Goal: Task Accomplishment & Management: Complete application form

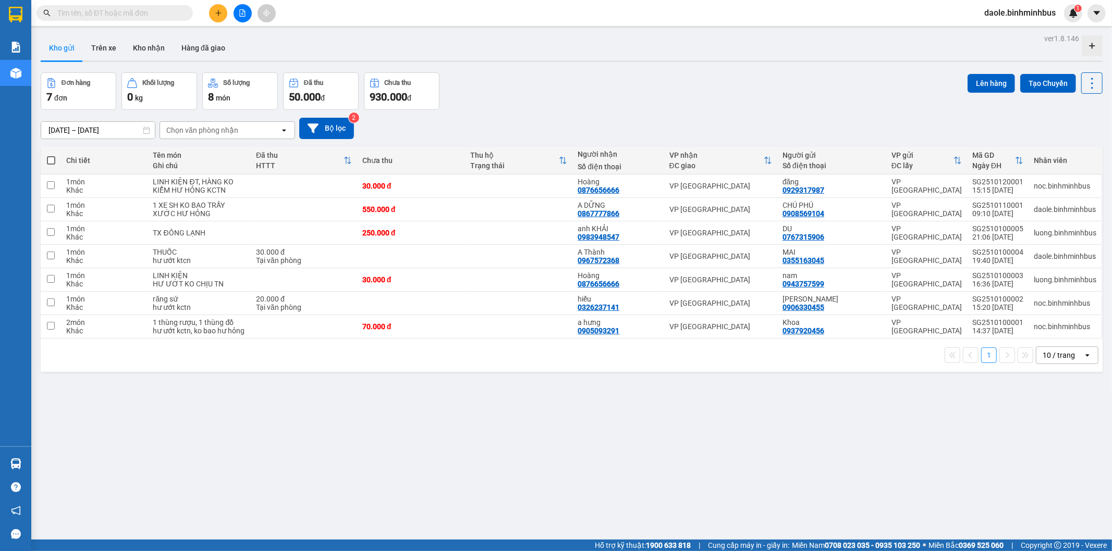
scroll to position [319, 0]
click at [221, 8] on button at bounding box center [218, 13] width 18 height 18
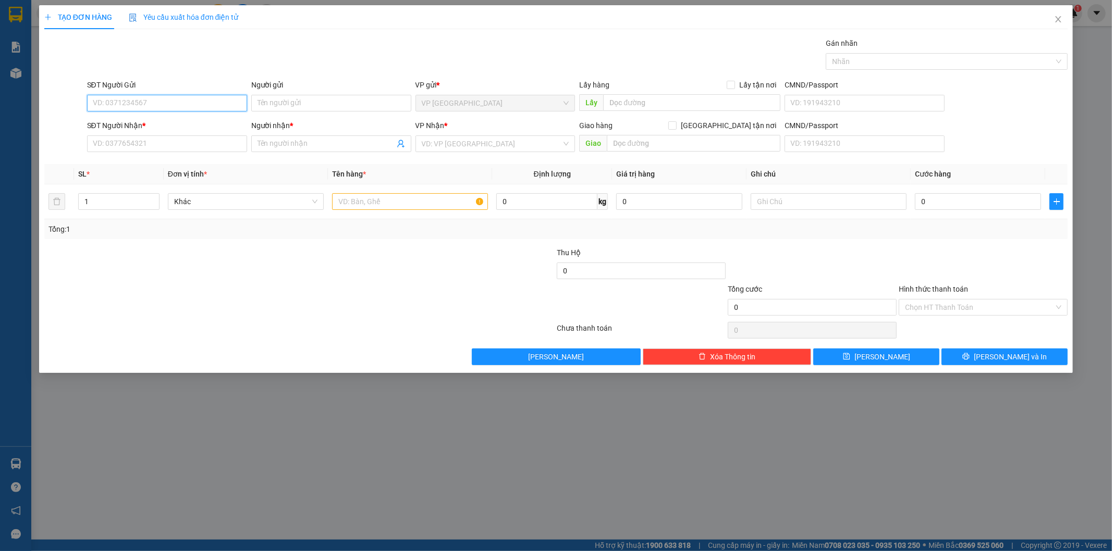
paste input "0367189971"
type input "0367189971"
click at [341, 100] on input "Người gửi" at bounding box center [331, 103] width 160 height 17
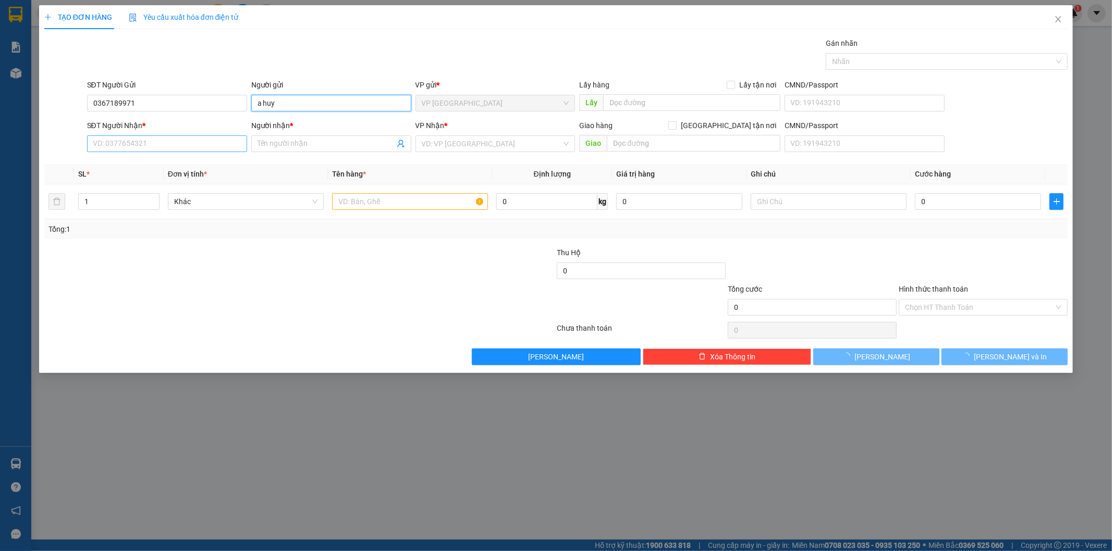
type input "a huy"
click at [146, 149] on input "SĐT Người Nhận *" at bounding box center [167, 144] width 160 height 17
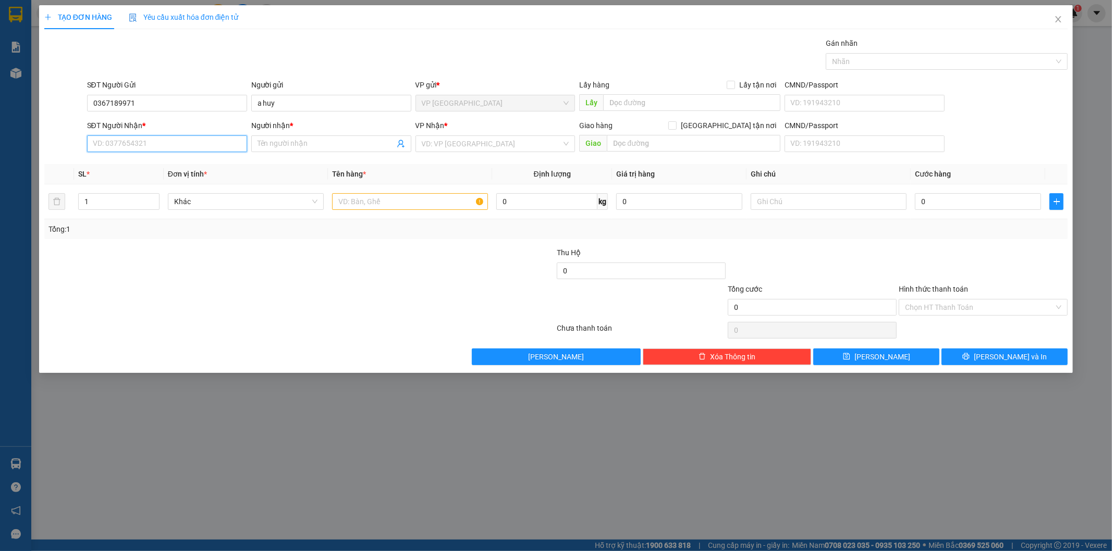
paste input "0367189971"
type input "0367189971"
click at [310, 143] on input "Người nhận *" at bounding box center [325, 143] width 137 height 11
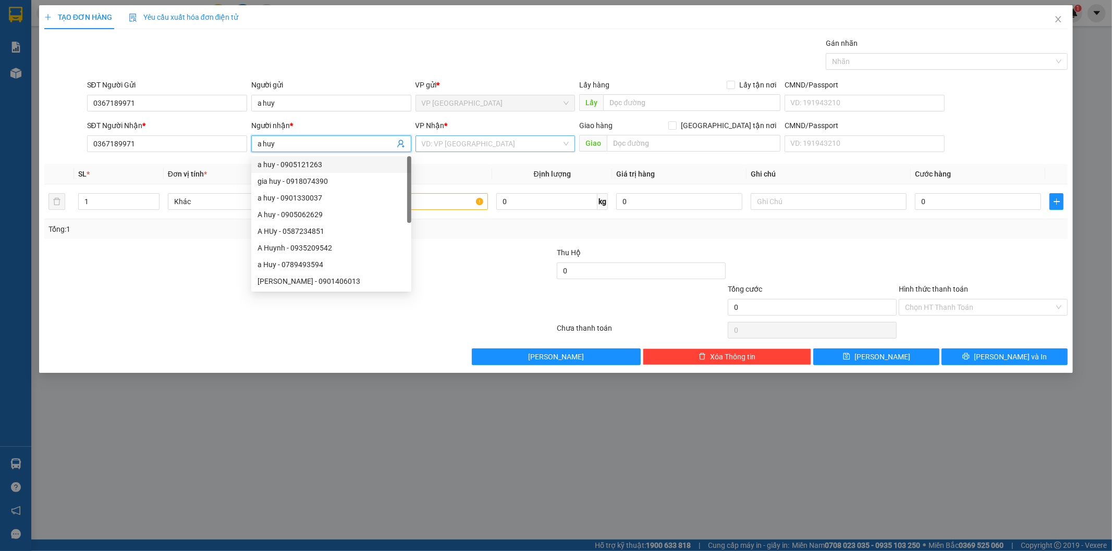
click at [566, 146] on div "VD: VP [GEOGRAPHIC_DATA]" at bounding box center [495, 144] width 160 height 17
type input "a huy"
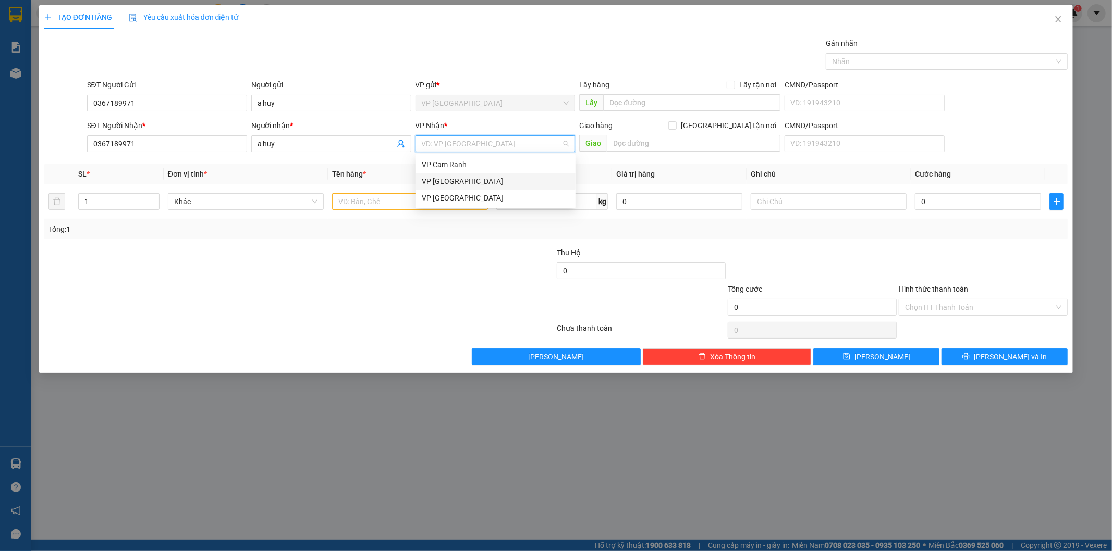
click at [449, 181] on div "VP [GEOGRAPHIC_DATA]" at bounding box center [495, 181] width 147 height 11
click at [1010, 200] on input "0" at bounding box center [978, 201] width 126 height 17
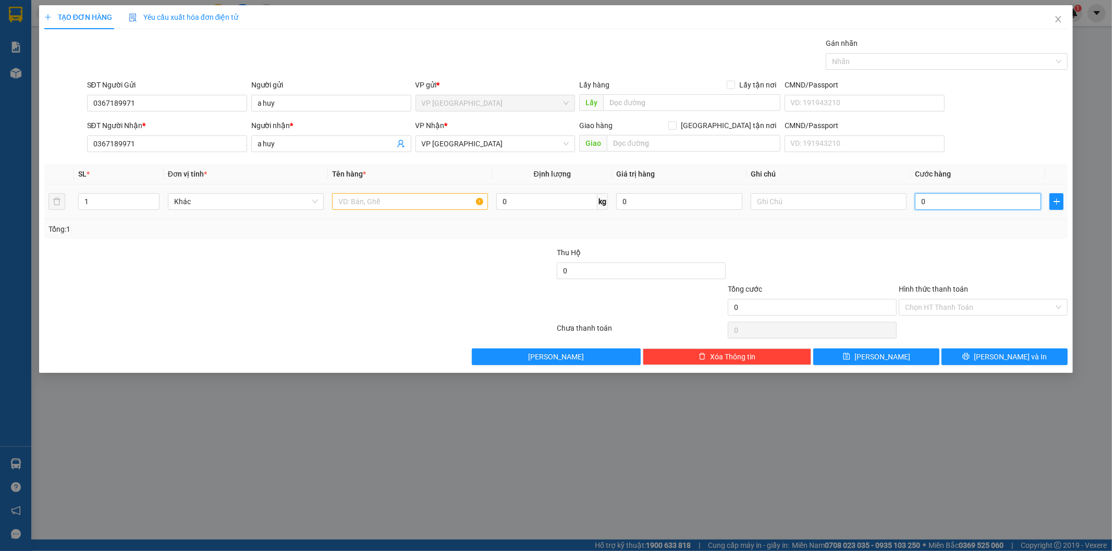
type input "4"
type input "45"
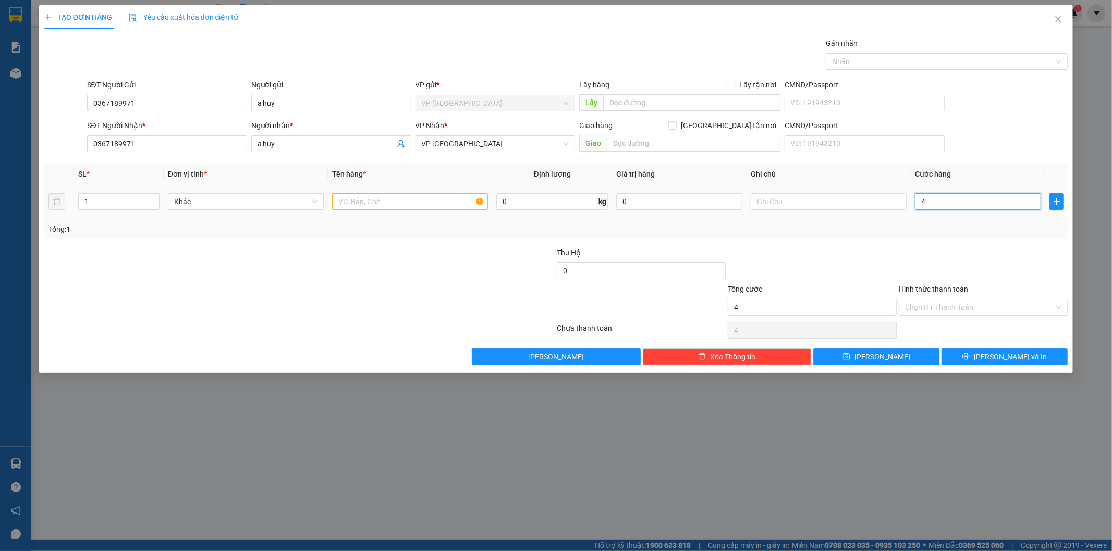
type input "45"
type input "450"
type input "450.000"
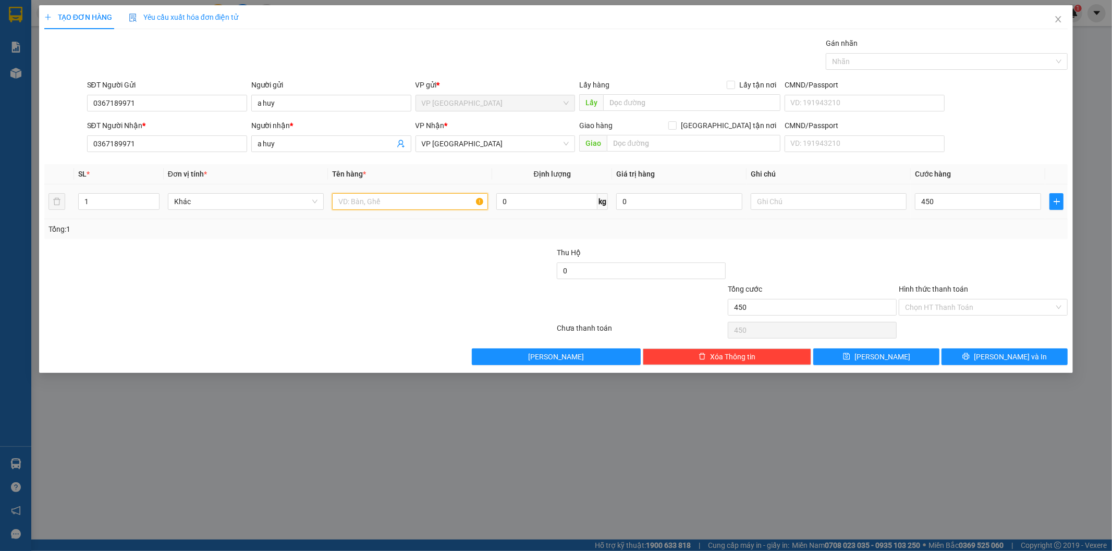
type input "450.000"
click at [402, 208] on input "text" at bounding box center [410, 201] width 156 height 17
click at [853, 203] on input "text" at bounding box center [829, 201] width 156 height 17
click at [420, 199] on input "1 xe máy theo khách" at bounding box center [410, 201] width 156 height 17
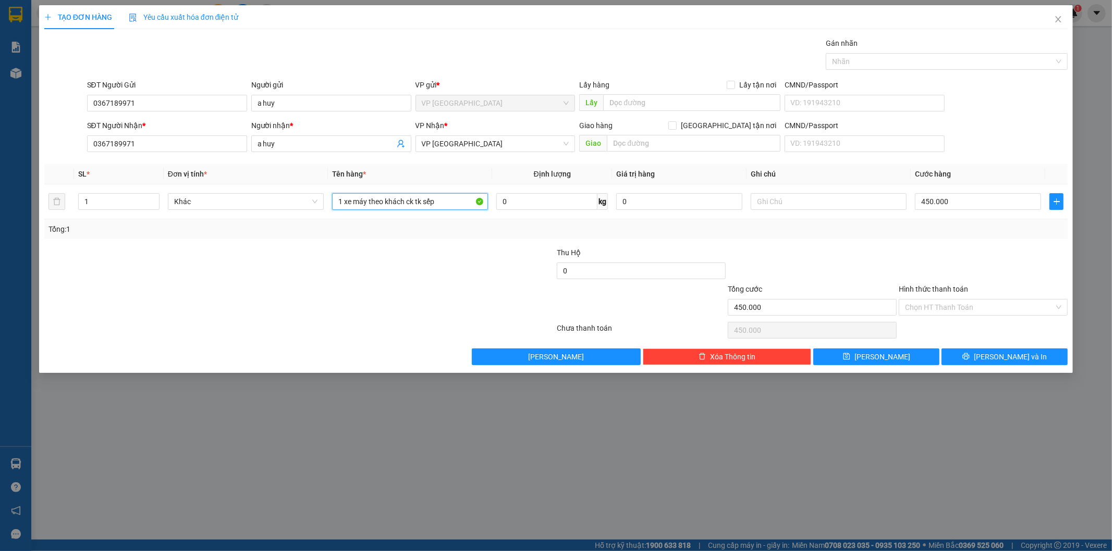
type input "1 xe máy theo khách ck tk sếp"
click at [986, 250] on div at bounding box center [982, 265] width 171 height 36
click at [994, 305] on input "Hình thức thanh toán" at bounding box center [979, 308] width 149 height 16
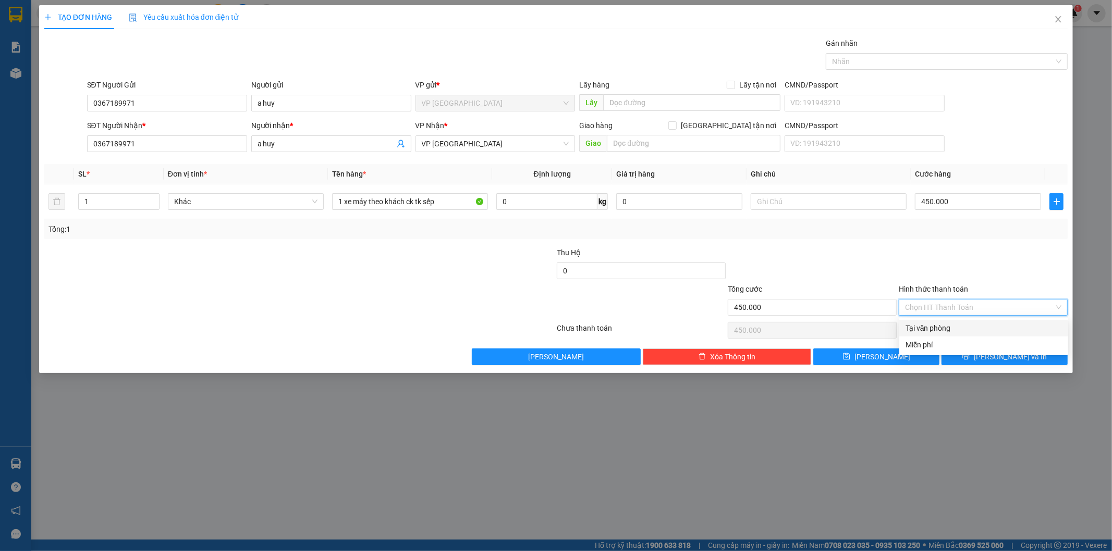
click at [962, 327] on div "Tại văn phòng" at bounding box center [983, 328] width 156 height 11
type input "0"
click at [996, 359] on span "[PERSON_NAME] và In" at bounding box center [1010, 356] width 73 height 11
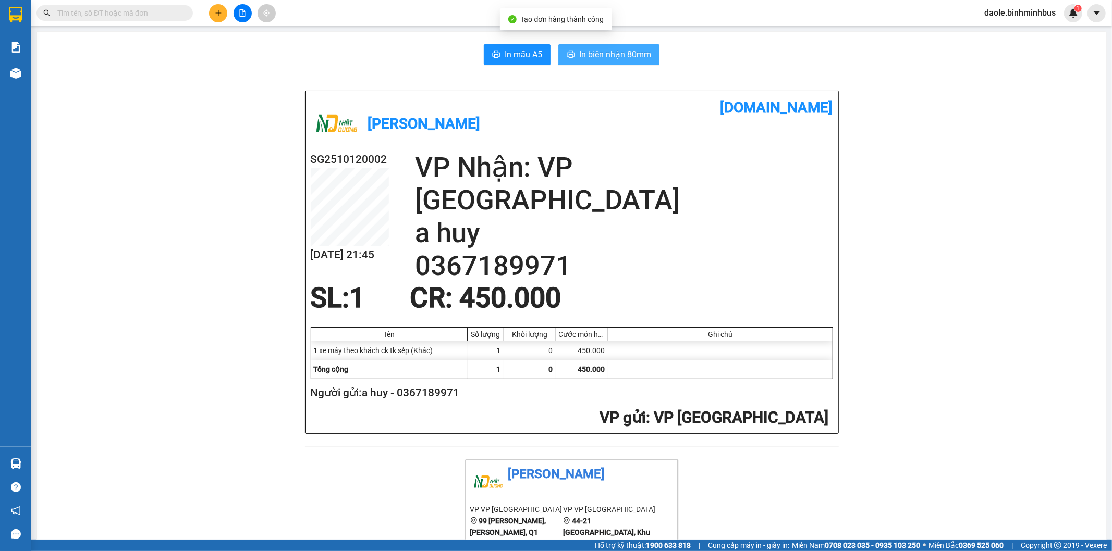
click at [627, 58] on span "In biên nhận 80mm" at bounding box center [615, 54] width 72 height 13
click at [496, 55] on button "In mẫu A5" at bounding box center [517, 54] width 67 height 21
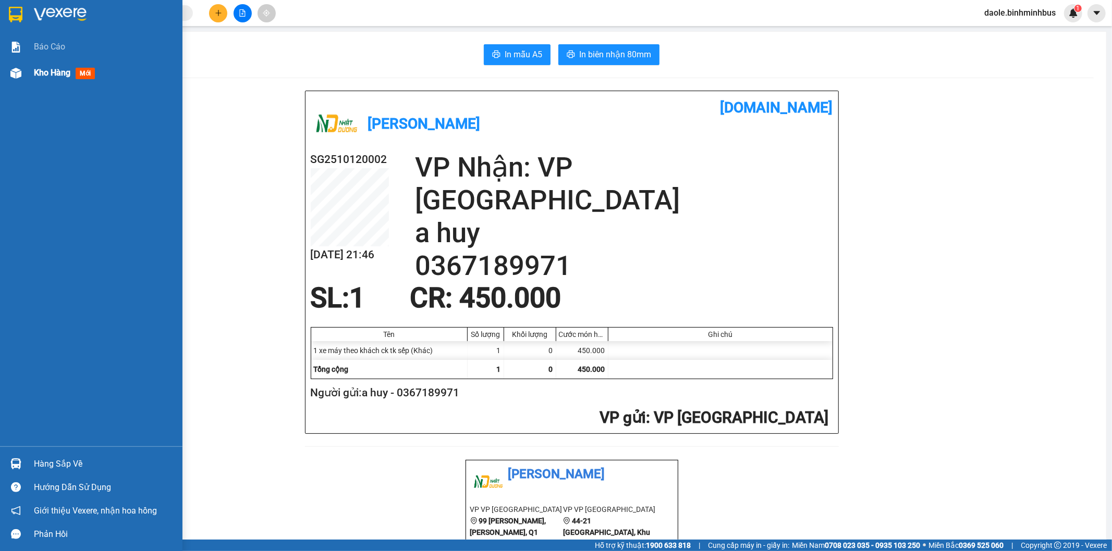
click at [75, 77] on div "Kho hàng mới" at bounding box center [66, 72] width 65 height 13
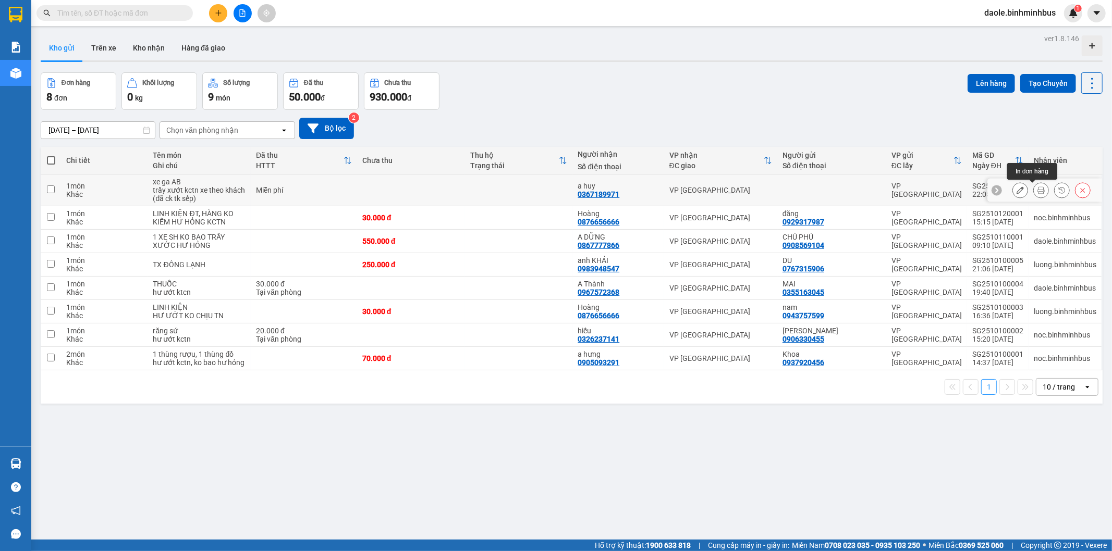
click at [1037, 191] on icon at bounding box center [1040, 190] width 7 height 7
